Goal: Task Accomplishment & Management: Manage account settings

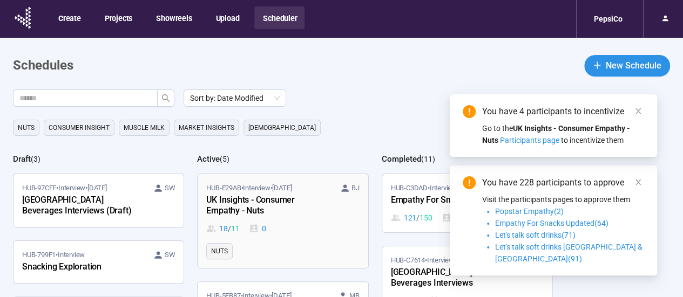
click at [316, 194] on div "UK Insights - Consumer Empathy - Nuts" at bounding box center [265, 206] width 119 height 25
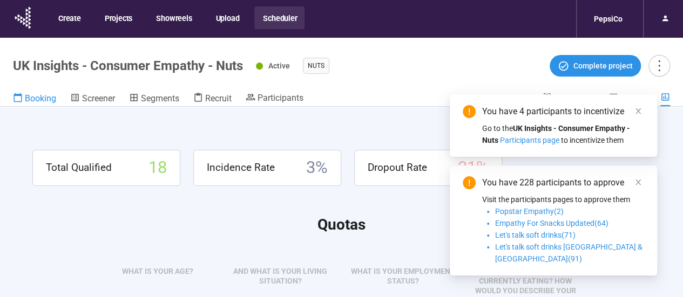
click at [32, 103] on span "Booking" at bounding box center [40, 98] width 31 height 10
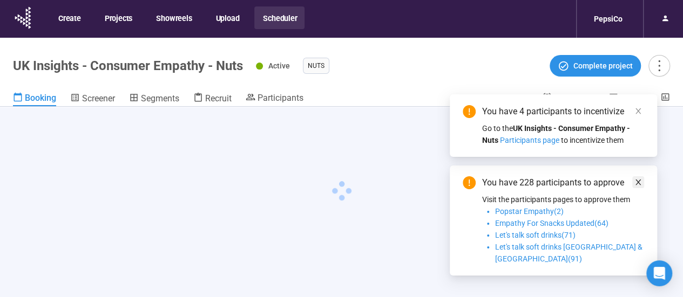
click at [634, 117] on span at bounding box center [638, 111] width 8 height 12
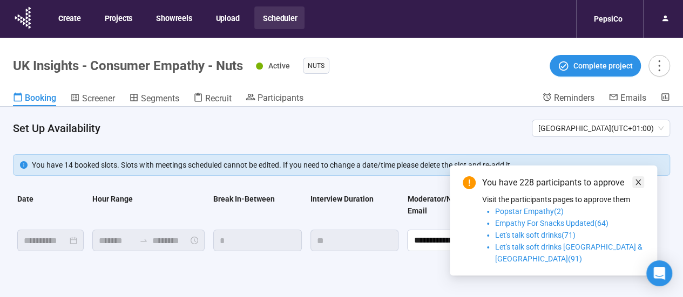
click at [638, 186] on icon "close" at bounding box center [638, 183] width 8 height 8
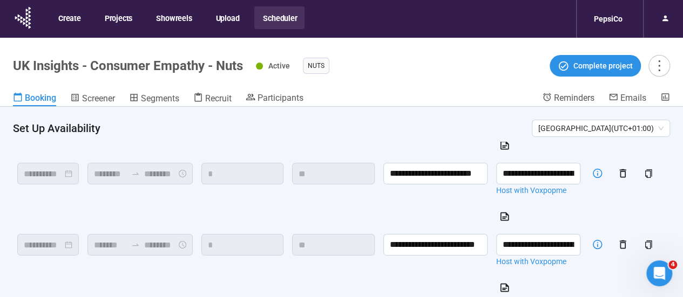
scroll to position [216, 0]
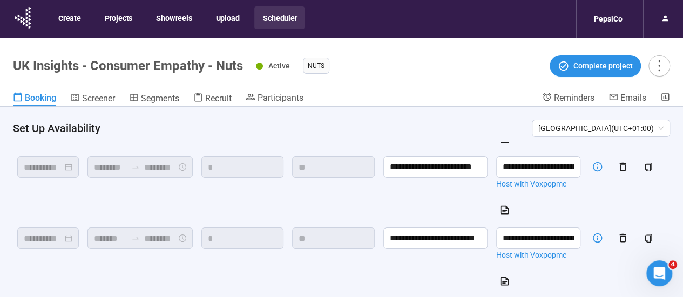
click at [349, 135] on h4 "Set Up Availability" at bounding box center [268, 128] width 510 height 15
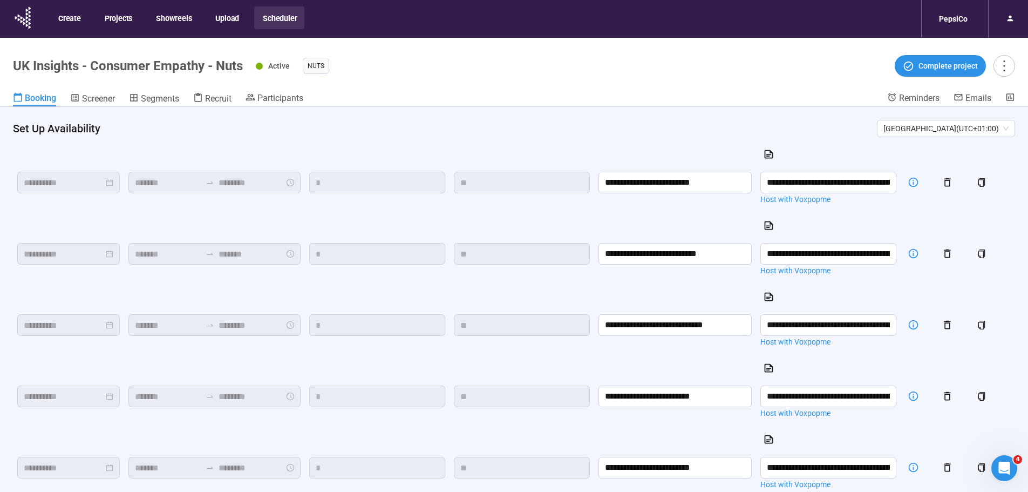
scroll to position [528, 0]
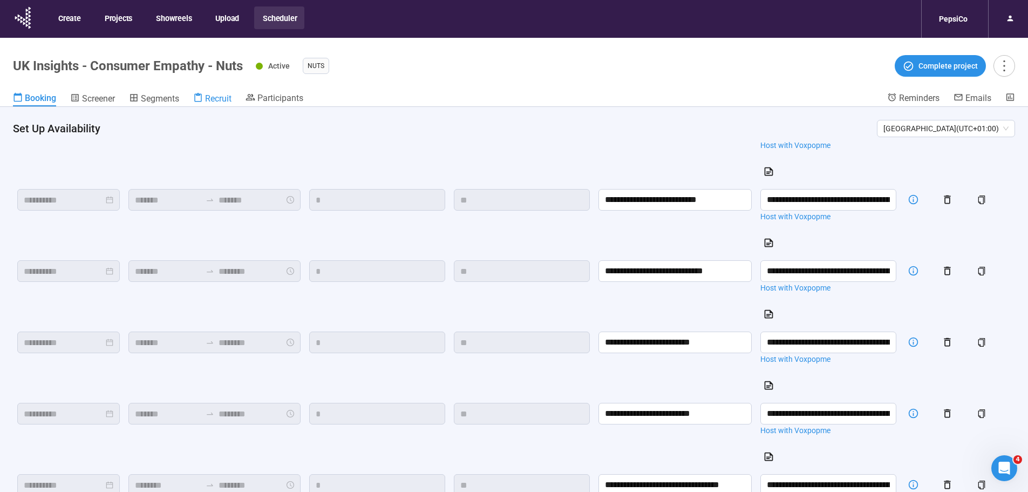
click at [215, 101] on span "Recruit" at bounding box center [218, 98] width 26 height 10
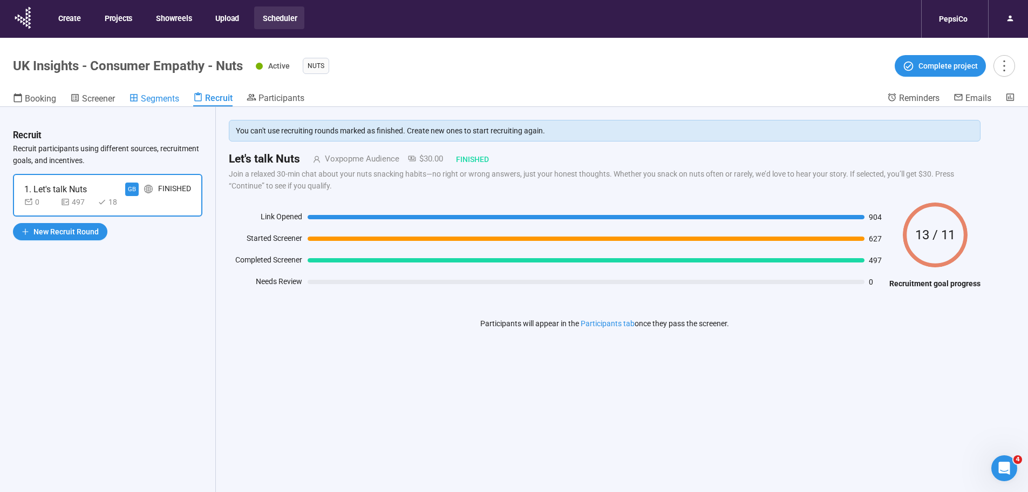
click at [168, 96] on span "Segments" at bounding box center [160, 98] width 38 height 10
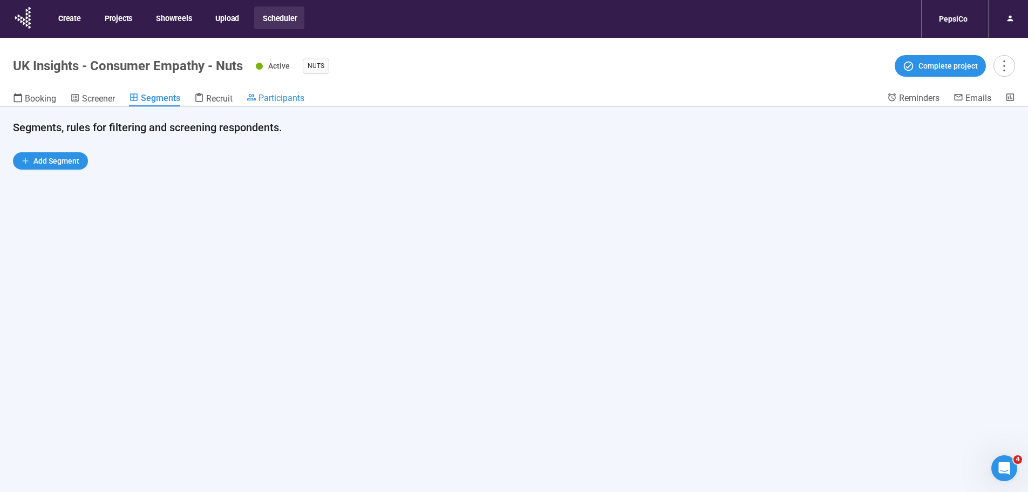
click at [290, 96] on span "Participants" at bounding box center [282, 98] width 46 height 10
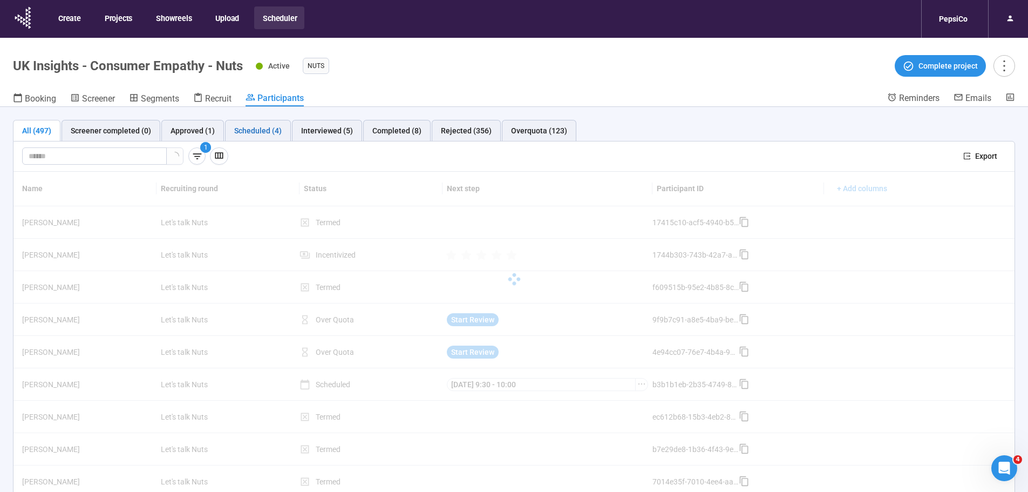
click at [263, 129] on div "Scheduled (4)" at bounding box center [257, 131] width 47 height 12
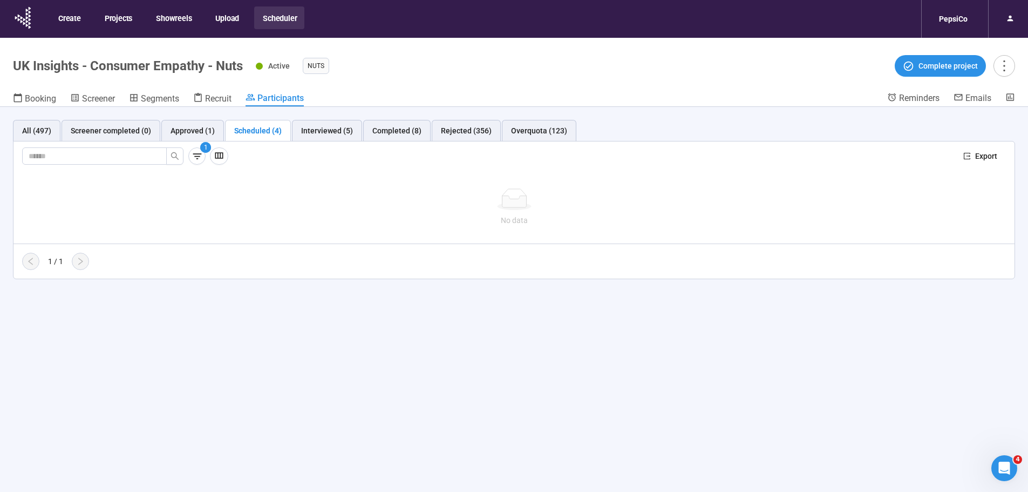
click at [320, 162] on div "1" at bounding box center [488, 155] width 933 height 17
click at [331, 127] on div "Interviewed (5)" at bounding box center [327, 131] width 52 height 12
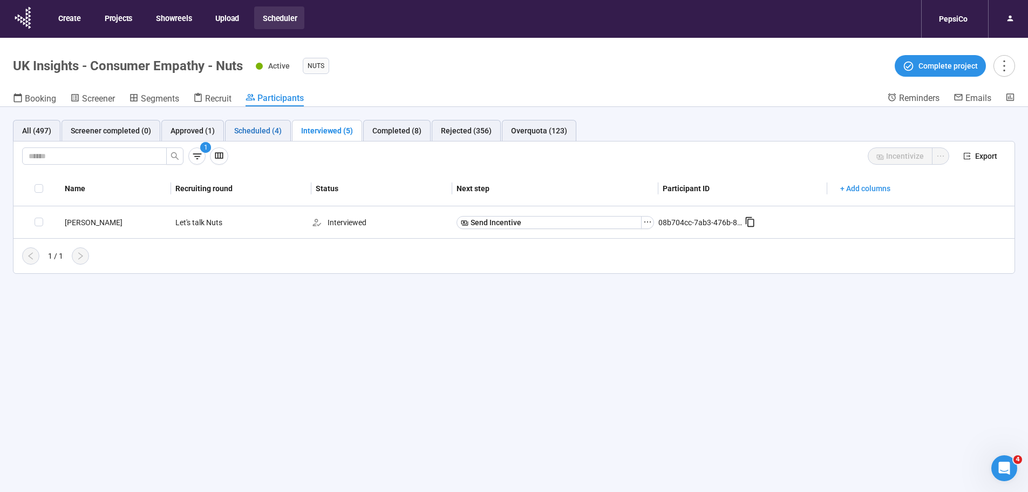
click at [274, 127] on div "Scheduled (4)" at bounding box center [257, 131] width 47 height 12
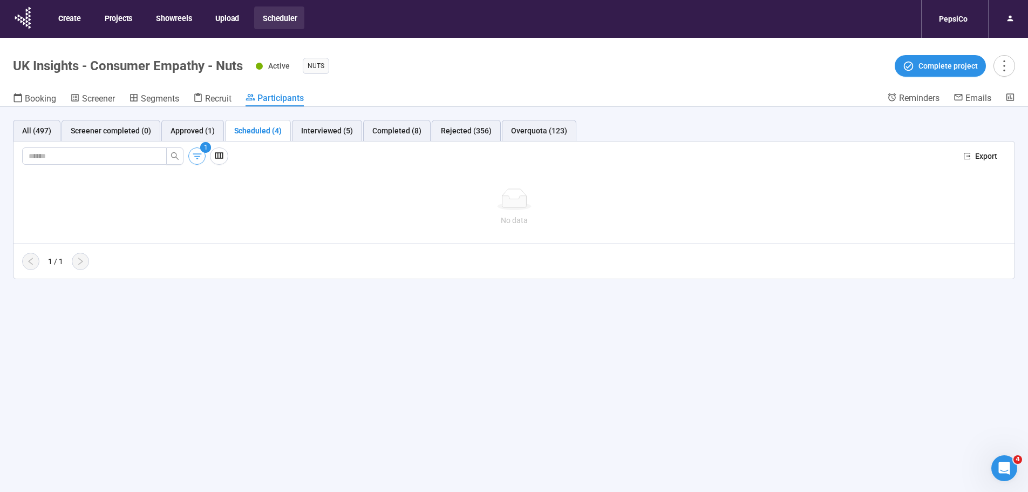
click at [200, 158] on icon "button" at bounding box center [197, 156] width 11 height 11
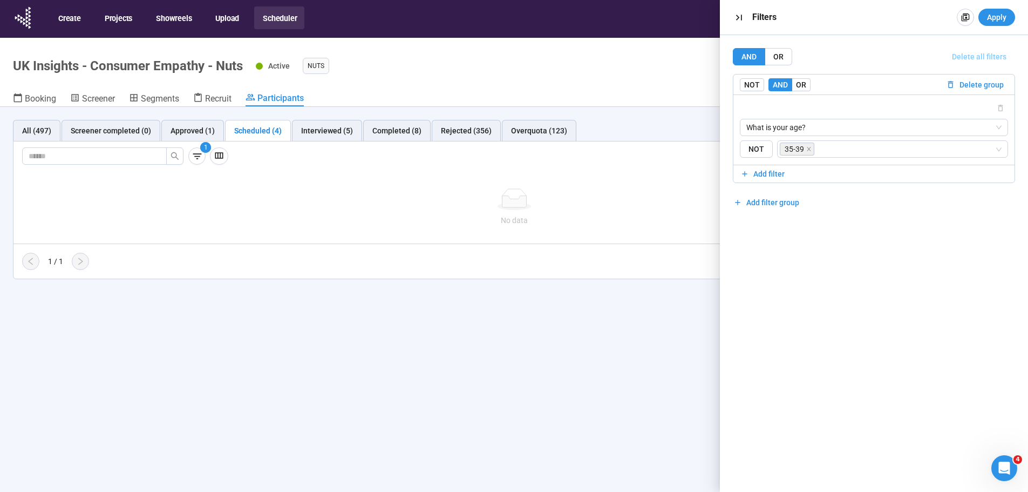
click at [690, 60] on span "Delete all filters" at bounding box center [979, 57] width 55 height 12
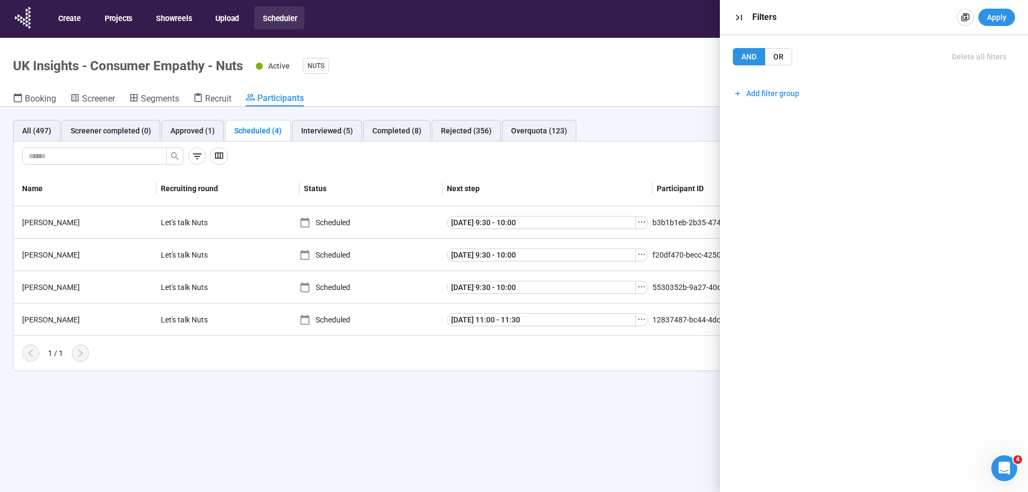
click at [468, 297] on div "All (497) Screener completed (0) Approved (1) Scheduled (4) Interviewed (5) Com…" at bounding box center [514, 318] width 1028 height 423
click at [298, 138] on div "Interviewed (5)" at bounding box center [327, 131] width 70 height 22
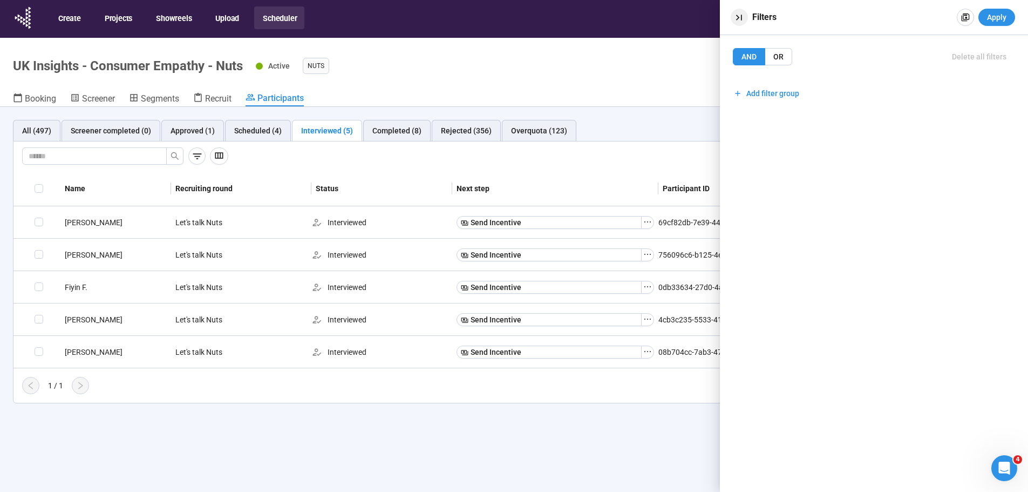
click at [690, 18] on icon "button" at bounding box center [739, 18] width 6 height 6
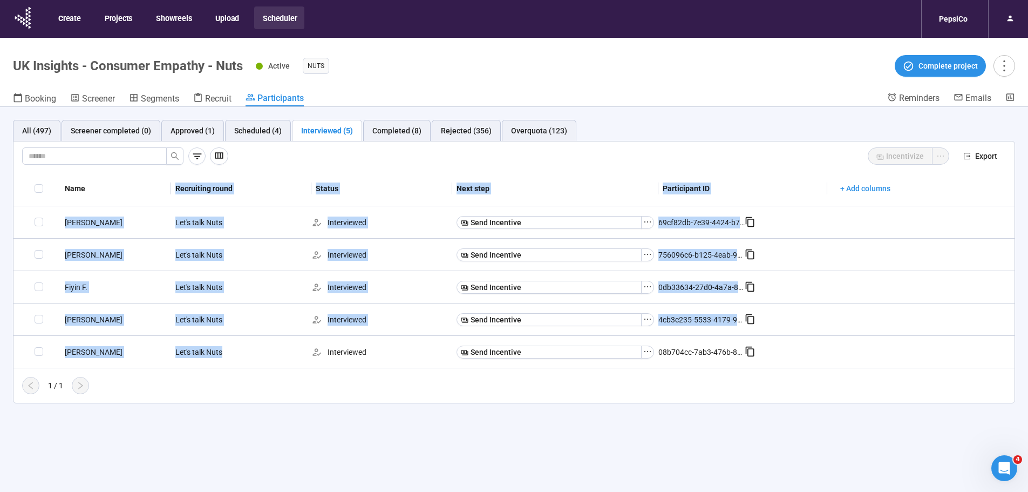
drag, startPoint x: 223, startPoint y: 365, endPoint x: 162, endPoint y: 200, distance: 175.7
click at [162, 200] on div "Name Recruiting round Status Next step Participant ID + Add columns [PERSON_NAM…" at bounding box center [513, 269] width 1001 height 197
click at [162, 200] on th "Name" at bounding box center [115, 188] width 111 height 35
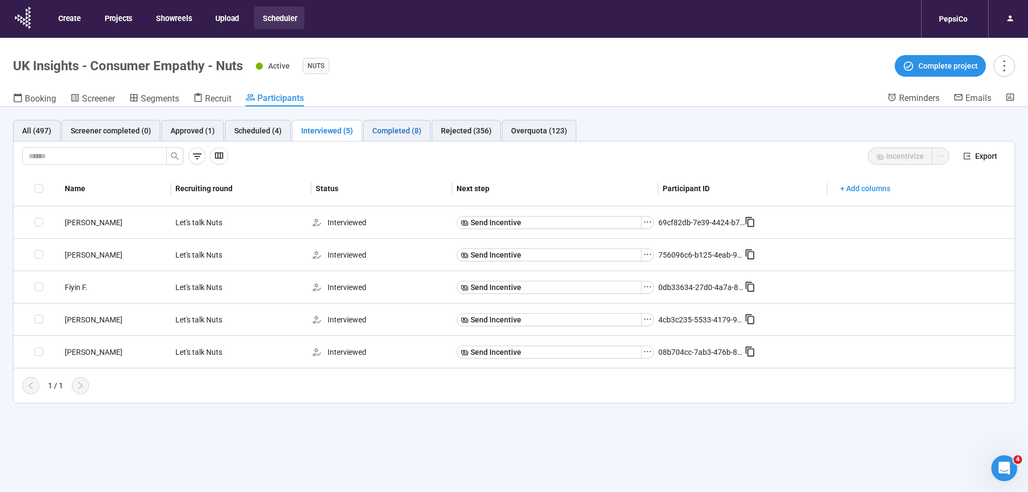
click at [412, 128] on div "Completed (8)" at bounding box center [396, 131] width 49 height 12
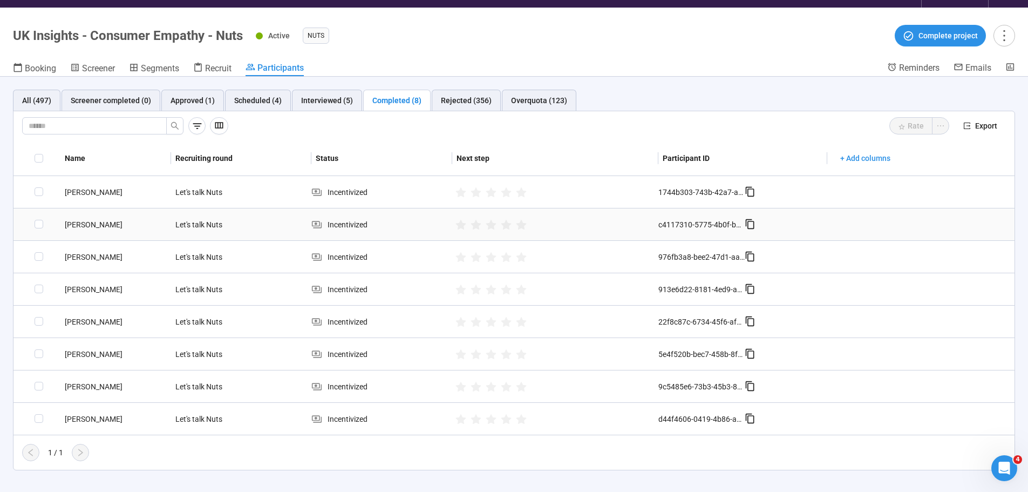
scroll to position [38, 0]
